Goal: Find specific page/section: Find specific page/section

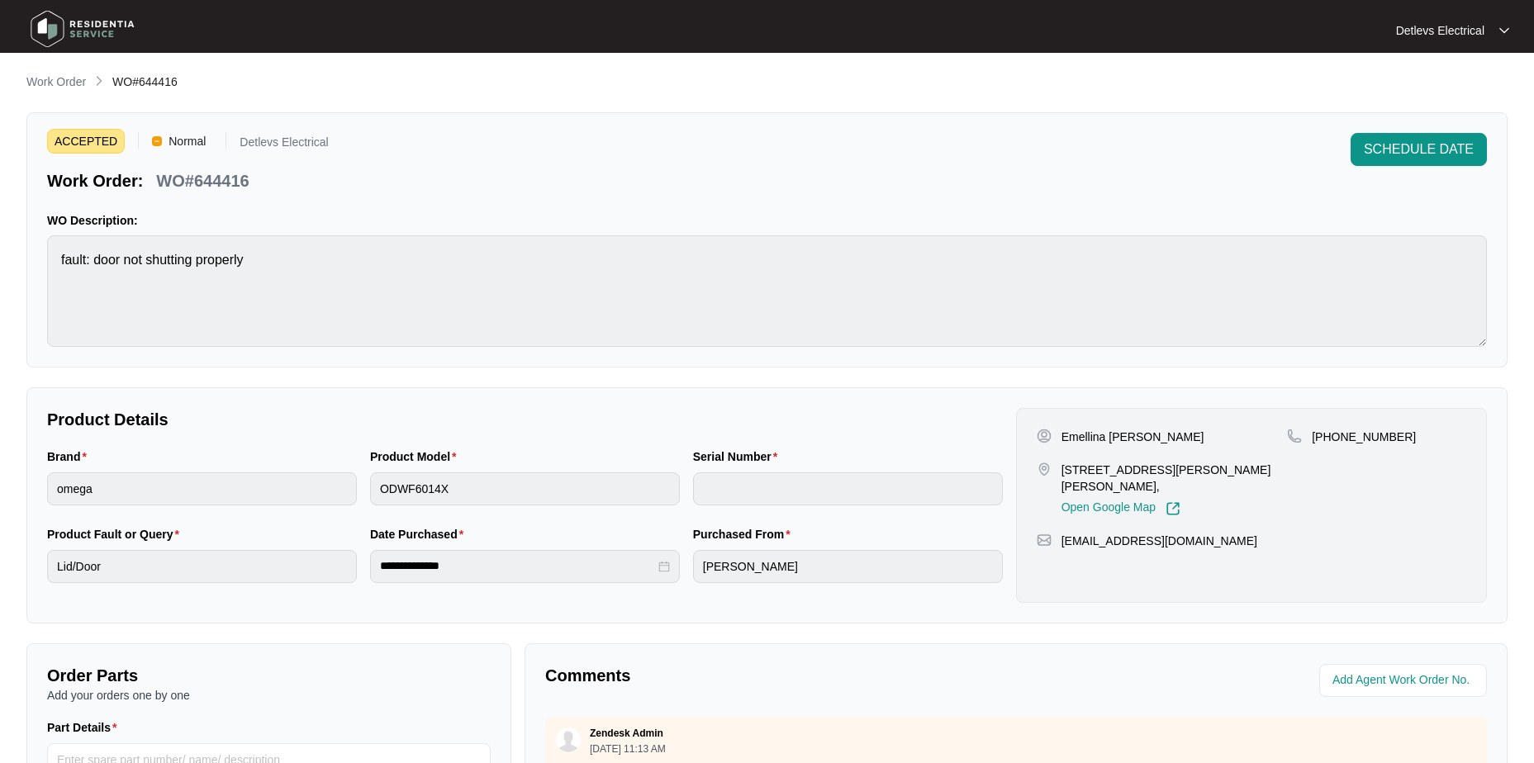
click at [1012, 149] on div "ACCEPTED Normal Detlevs Electrical Work Order: WO#644416 SCHEDULE DATE" at bounding box center [767, 162] width 1440 height 59
click at [124, 33] on img at bounding box center [83, 29] width 116 height 50
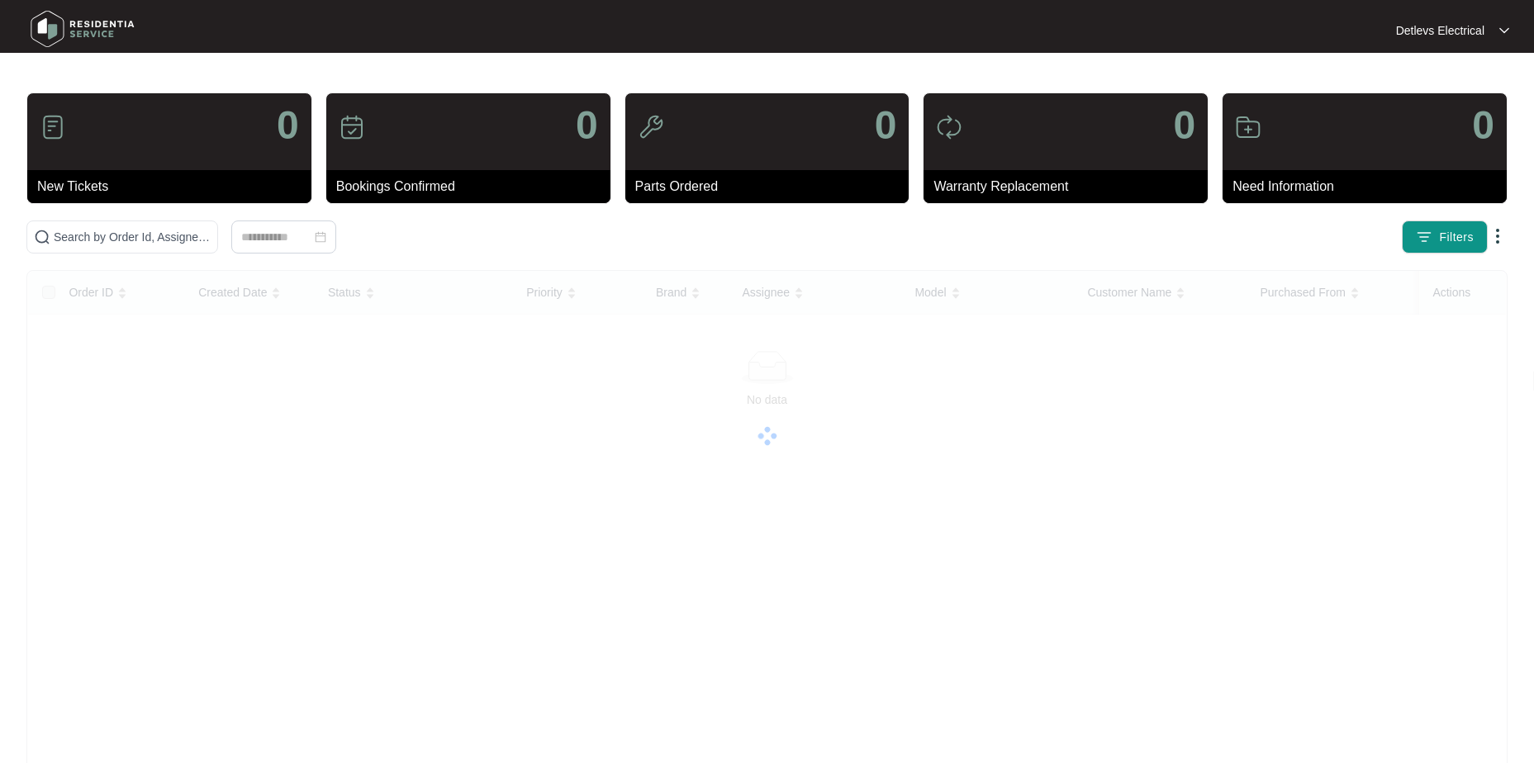
click at [56, 23] on img at bounding box center [83, 29] width 116 height 50
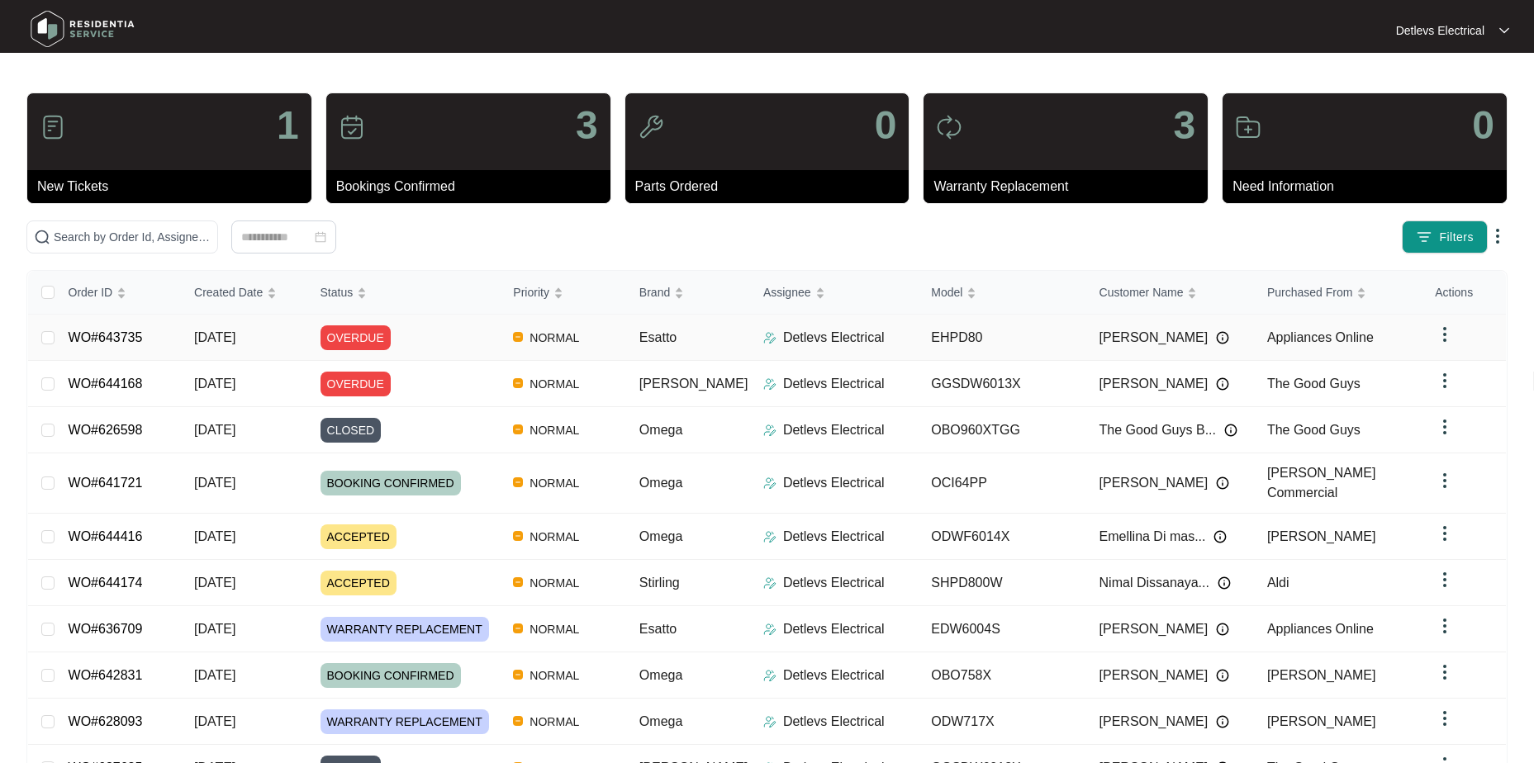
click at [470, 329] on div "OVERDUE" at bounding box center [411, 338] width 180 height 25
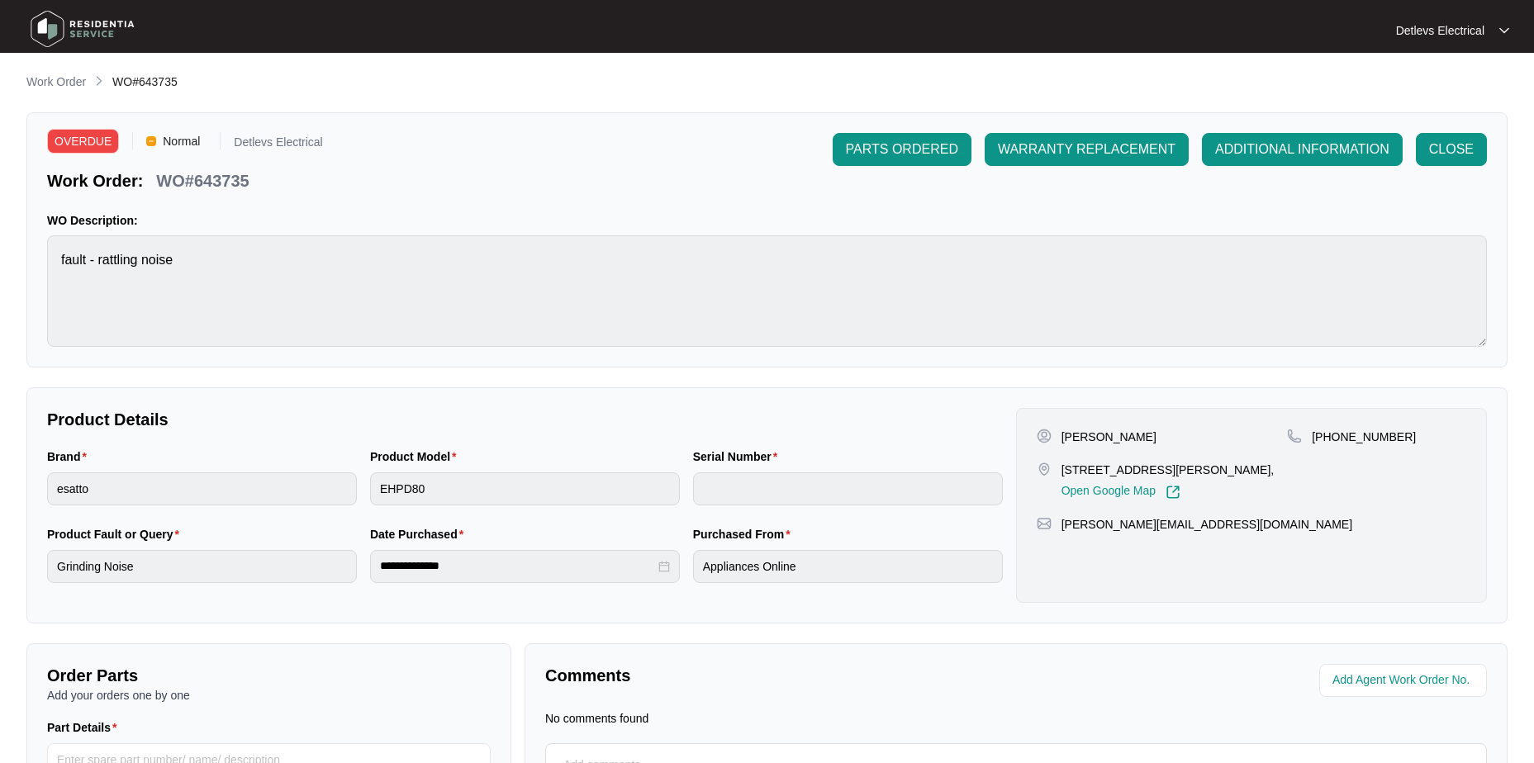
click at [74, 31] on img at bounding box center [83, 29] width 116 height 50
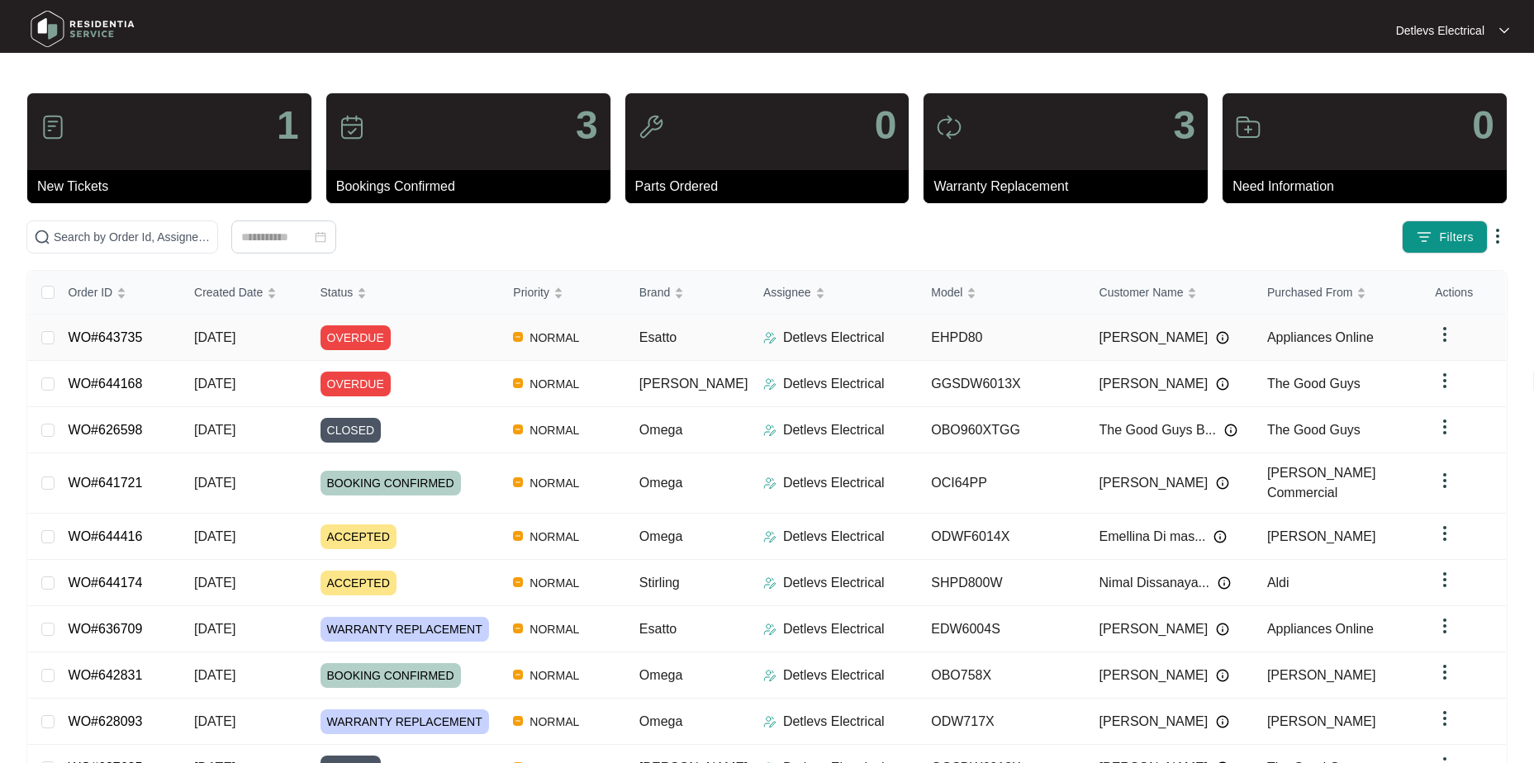
click at [442, 334] on div "OVERDUE" at bounding box center [411, 338] width 180 height 25
